Goal: Check status: Check status

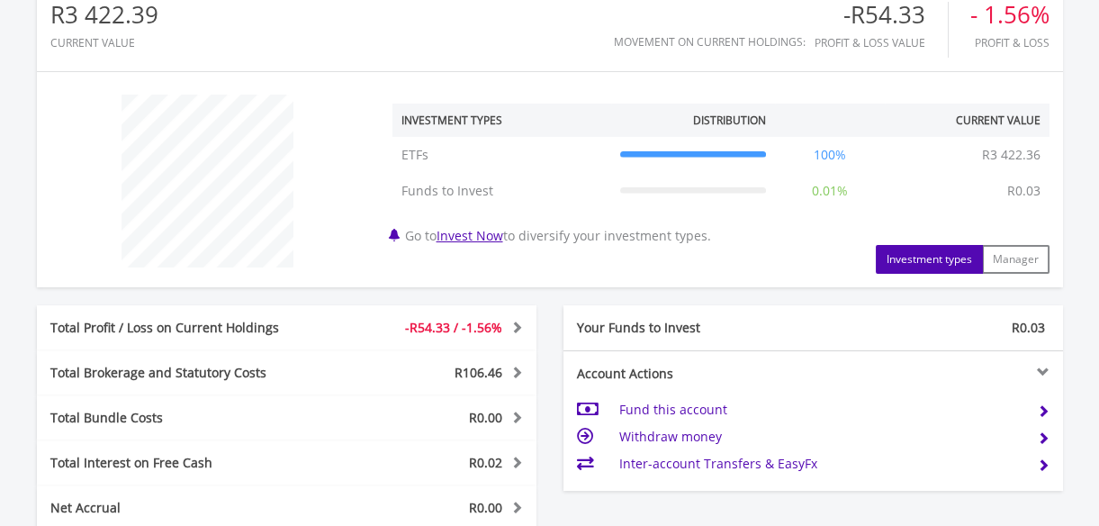
scroll to position [860, 0]
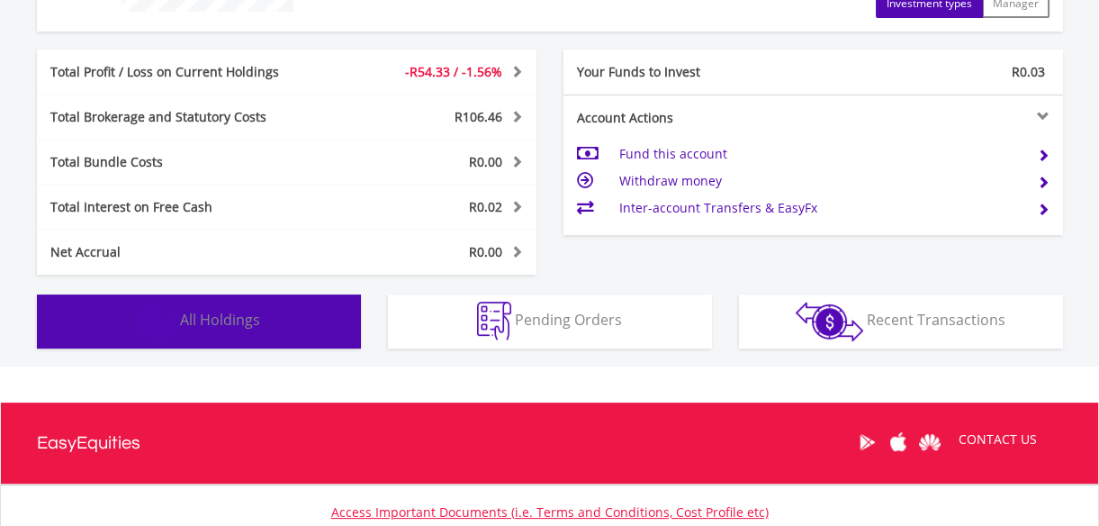
click at [237, 315] on span "All Holdings" at bounding box center [220, 320] width 80 height 20
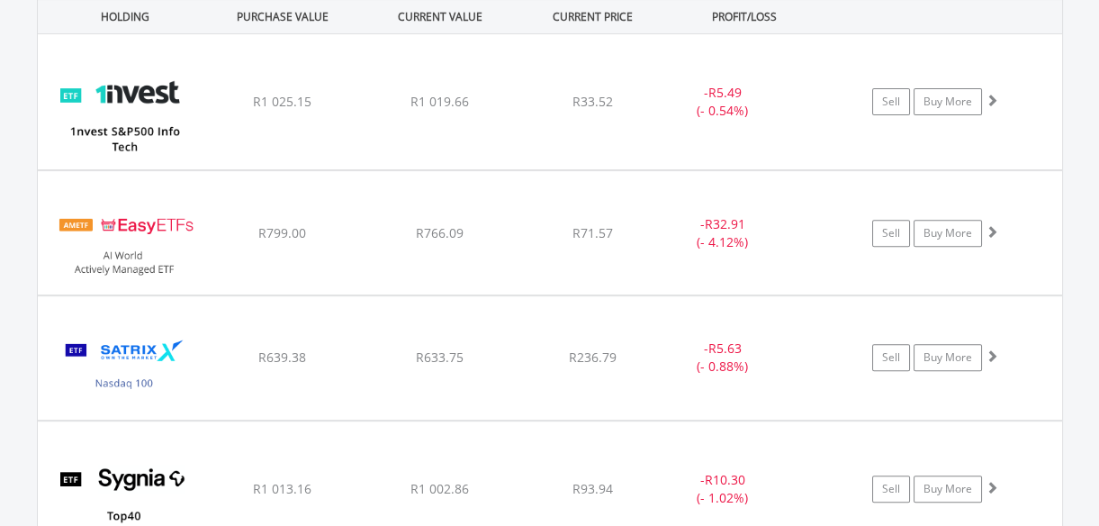
scroll to position [1310, 0]
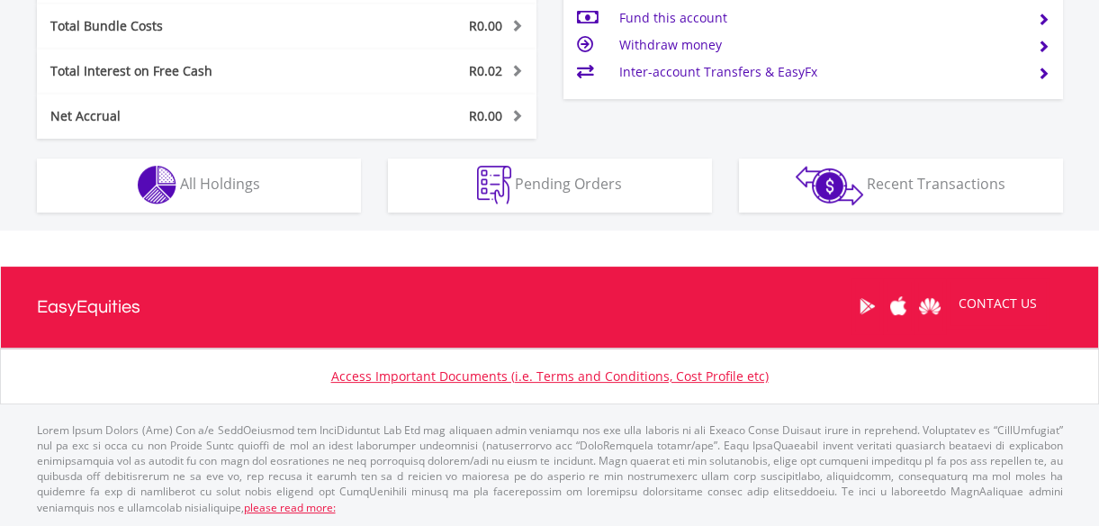
scroll to position [172, 342]
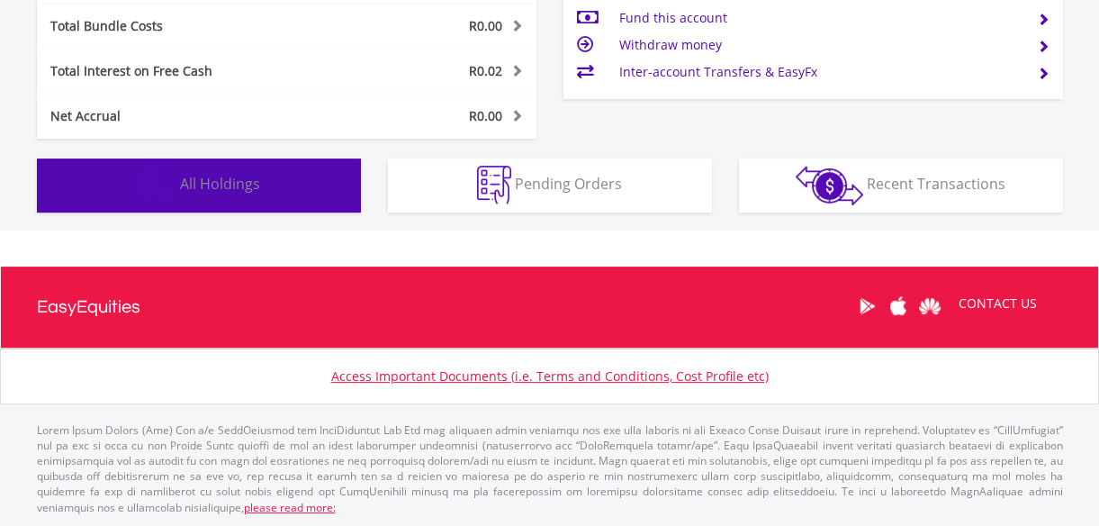
click at [202, 181] on span "All Holdings" at bounding box center [220, 184] width 80 height 20
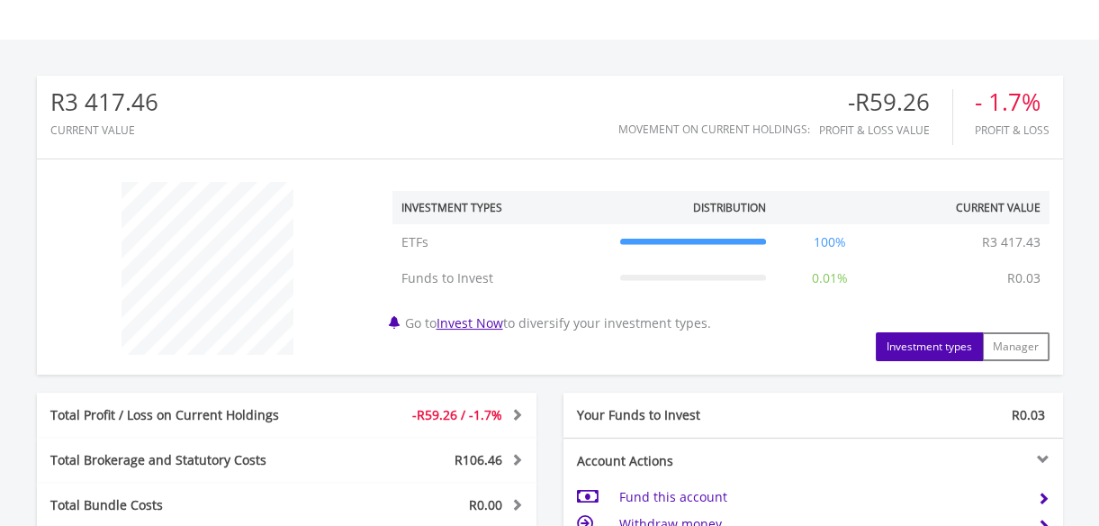
scroll to position [0, 0]
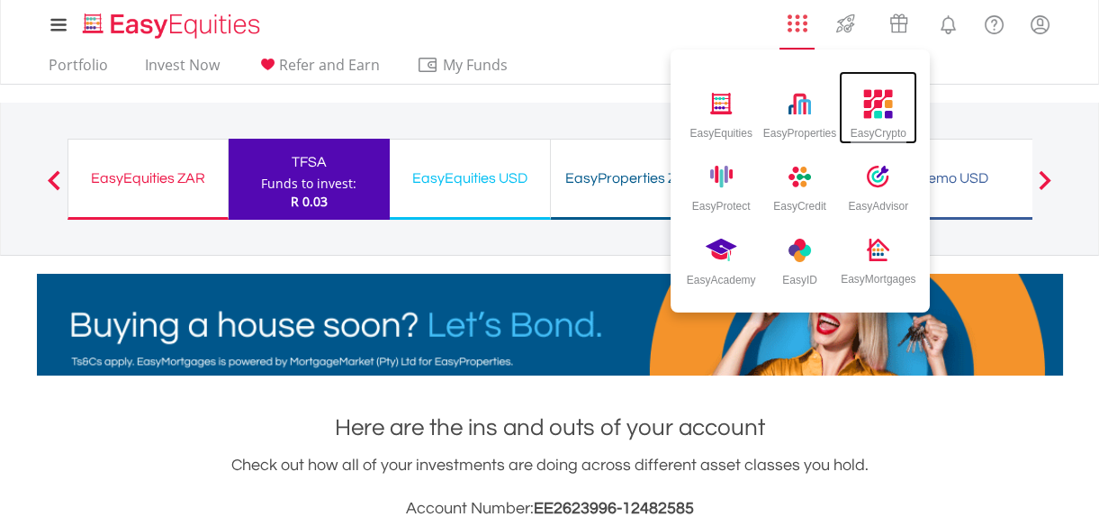
click at [881, 100] on img at bounding box center [879, 104] width 30 height 30
